Goal: Task Accomplishment & Management: Use online tool/utility

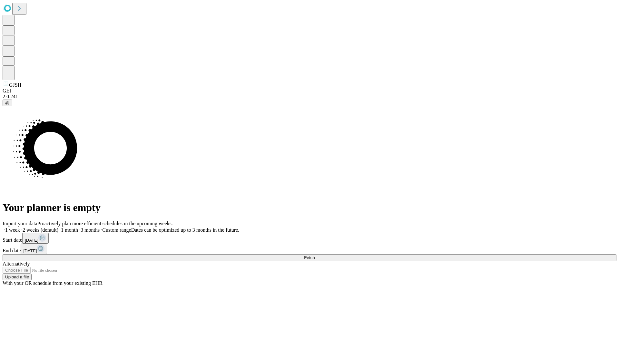
click at [315, 255] on span "Fetch" at bounding box center [309, 257] width 11 height 5
